Goal: Download file/media

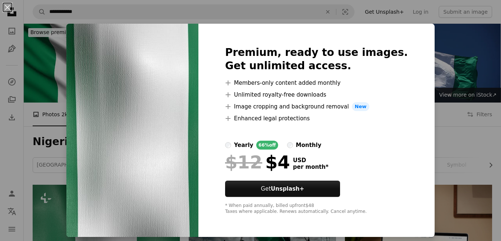
scroll to position [111, 0]
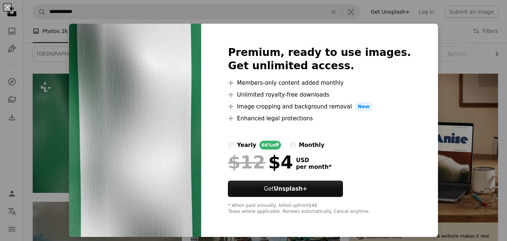
click at [460, 206] on div "An X shape Premium, ready to use images. Get unlimited access. A plus sign Memb…" at bounding box center [253, 120] width 507 height 241
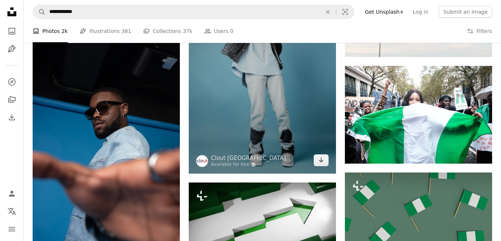
scroll to position [556, 0]
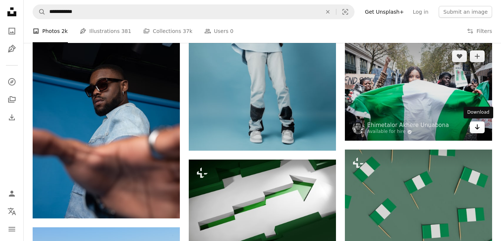
click at [479, 128] on icon "Download" at bounding box center [477, 127] width 5 height 5
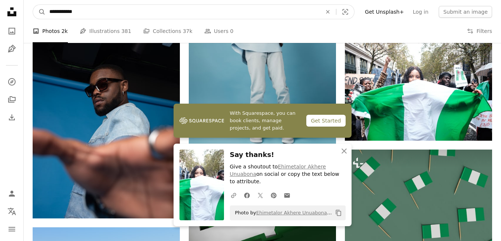
click at [76, 11] on input "**********" at bounding box center [183, 12] width 274 height 14
type input "*"
type input "**********"
click at [33, 5] on button "A magnifying glass" at bounding box center [39, 12] width 13 height 14
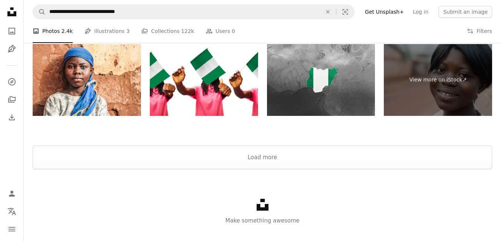
scroll to position [1350, 0]
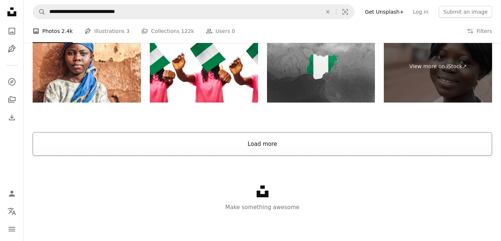
click at [260, 143] on button "Load more" at bounding box center [262, 144] width 459 height 24
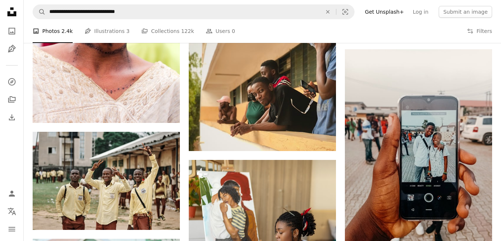
scroll to position [965, 0]
